Goal: Go to known website: Access a specific website the user already knows

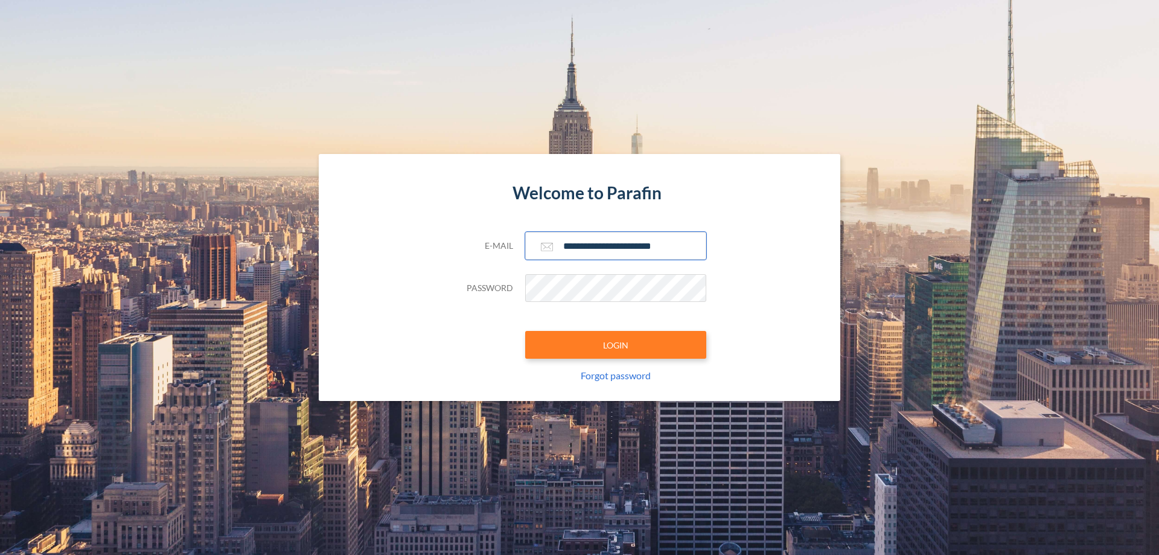
type input "**********"
click at [616, 345] on button "LOGIN" at bounding box center [615, 345] width 181 height 28
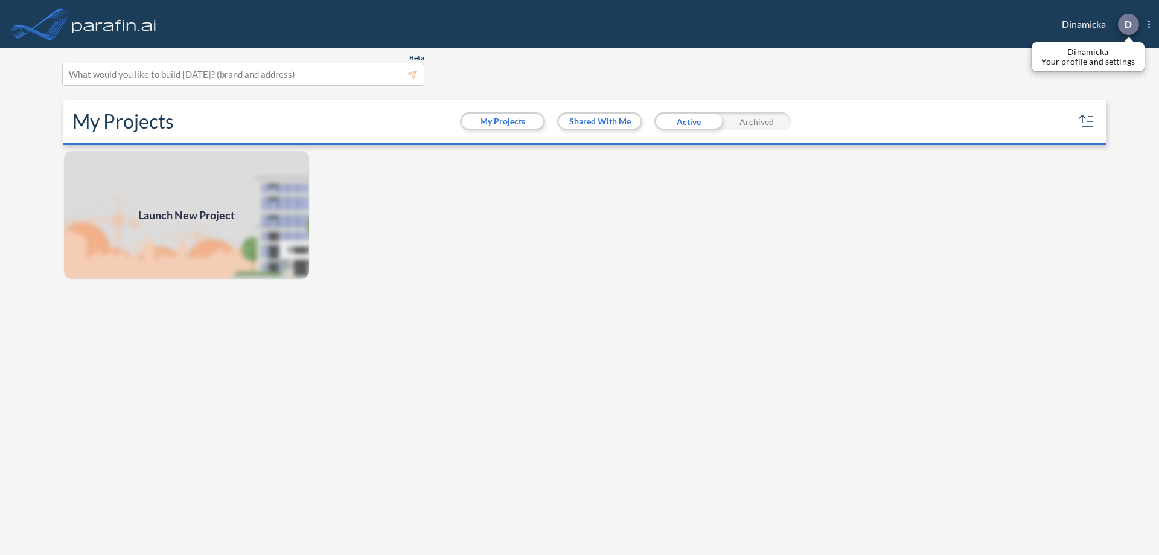
click at [1128, 24] on p "D" at bounding box center [1128, 24] width 7 height 11
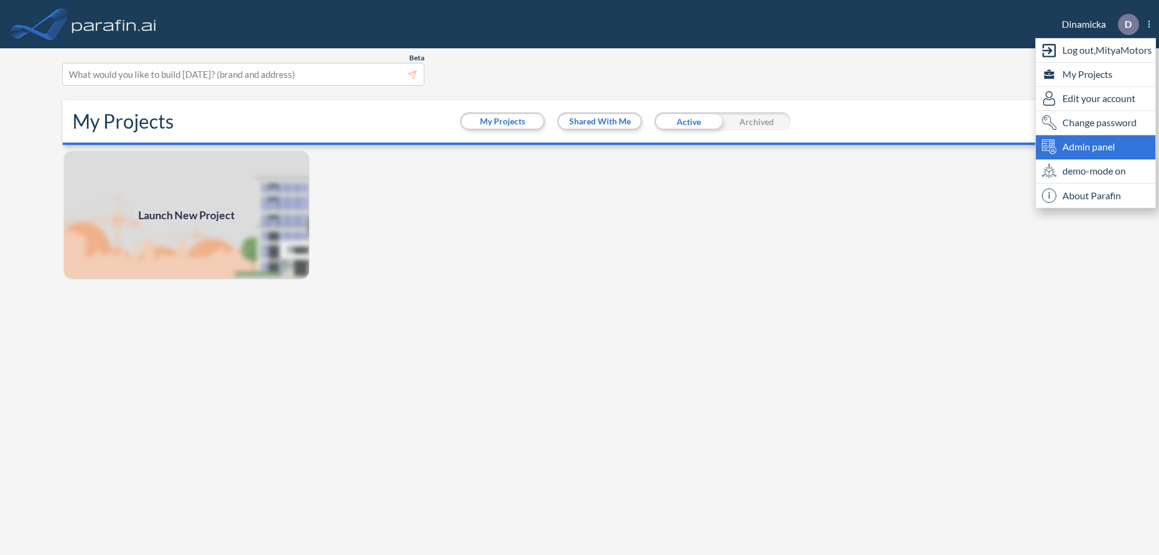
click at [1096, 147] on span "Admin panel" at bounding box center [1089, 146] width 53 height 14
